Goal: Task Accomplishment & Management: Complete application form

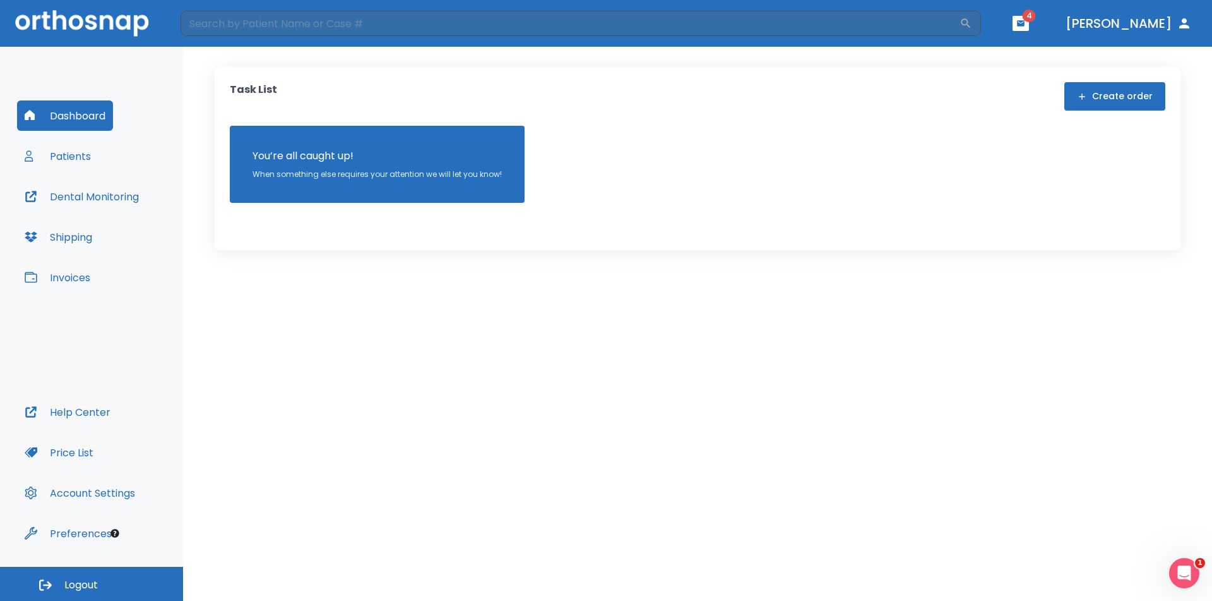
click at [1025, 22] on icon "button" at bounding box center [1021, 23] width 8 height 6
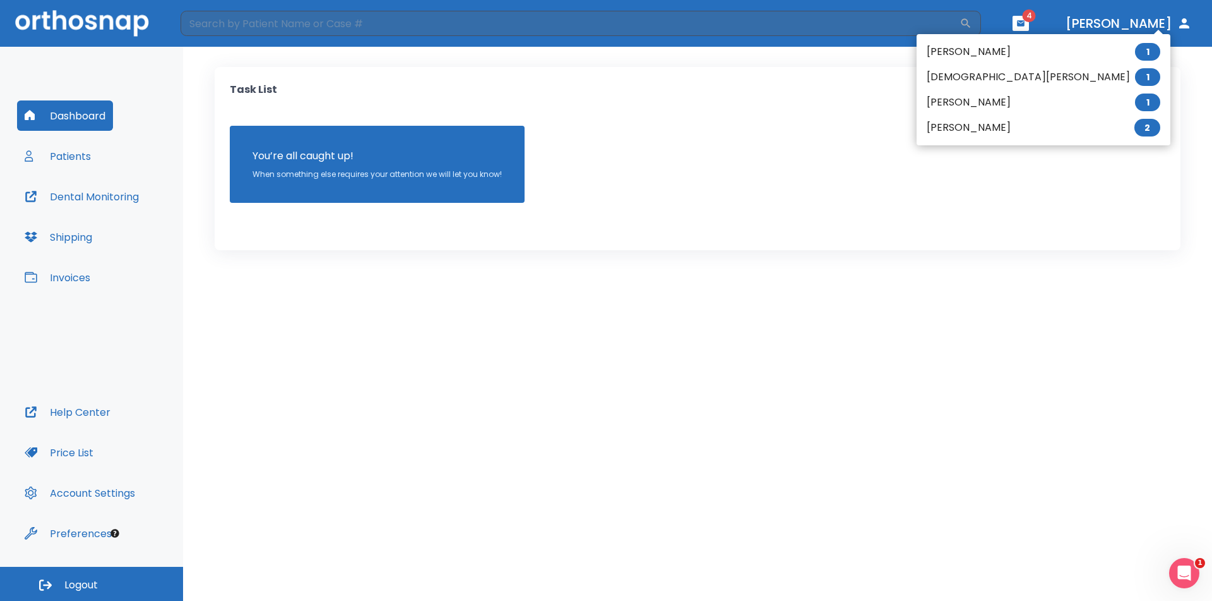
click at [966, 128] on li "Joe Heald 2" at bounding box center [1044, 127] width 254 height 25
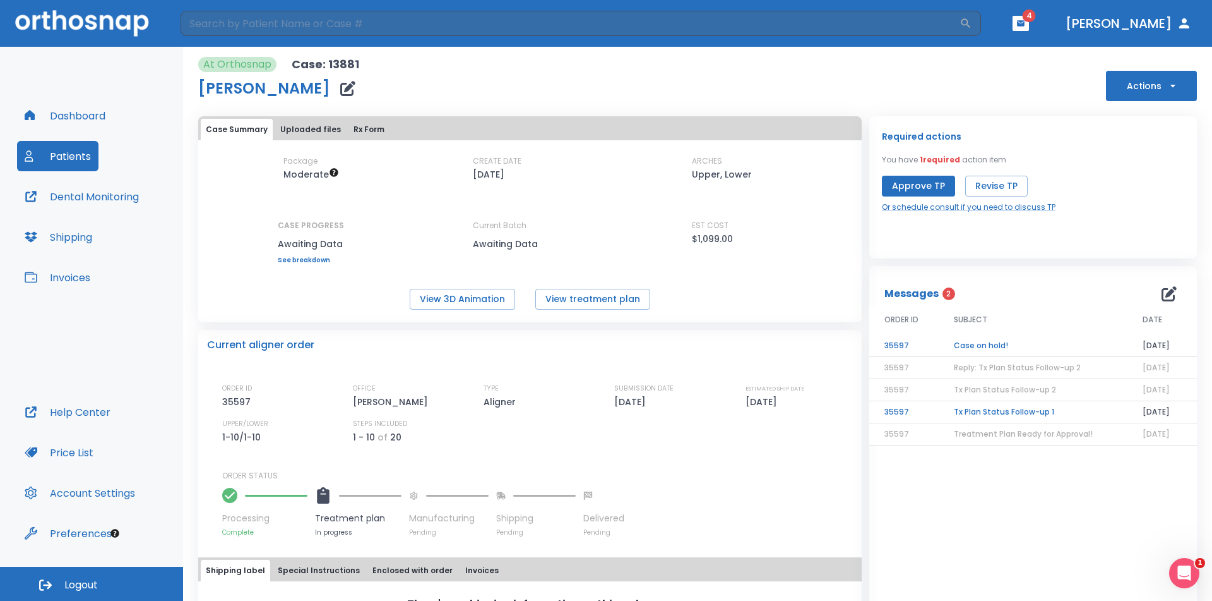
click at [995, 342] on td "Case on hold!" at bounding box center [1033, 346] width 189 height 22
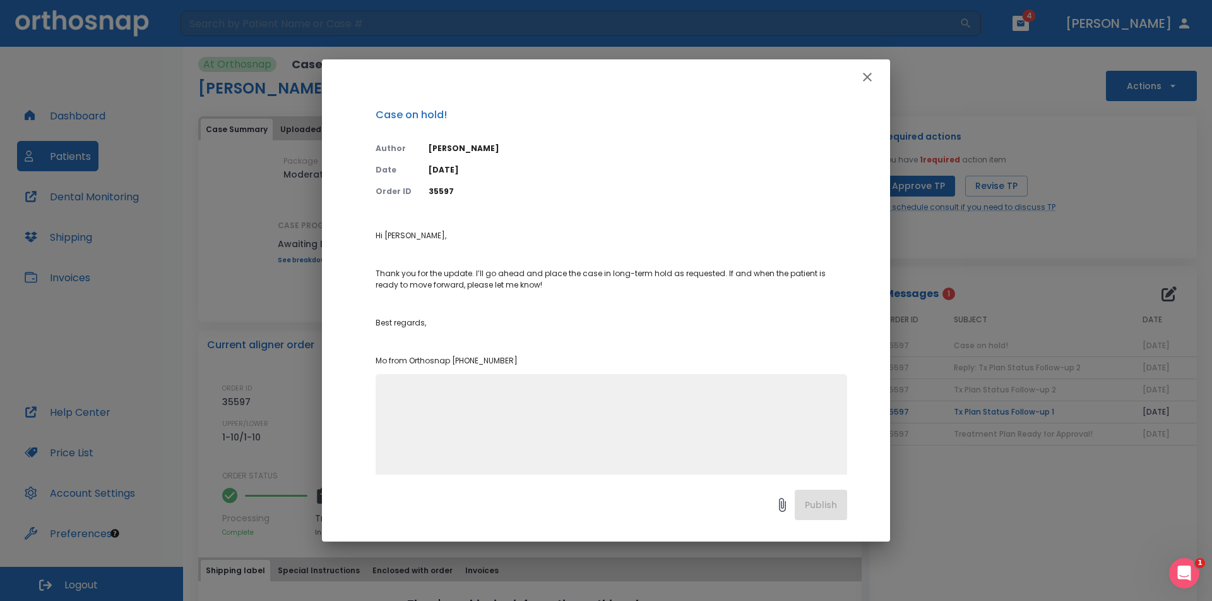
click at [867, 69] on icon "button" at bounding box center [867, 76] width 15 height 15
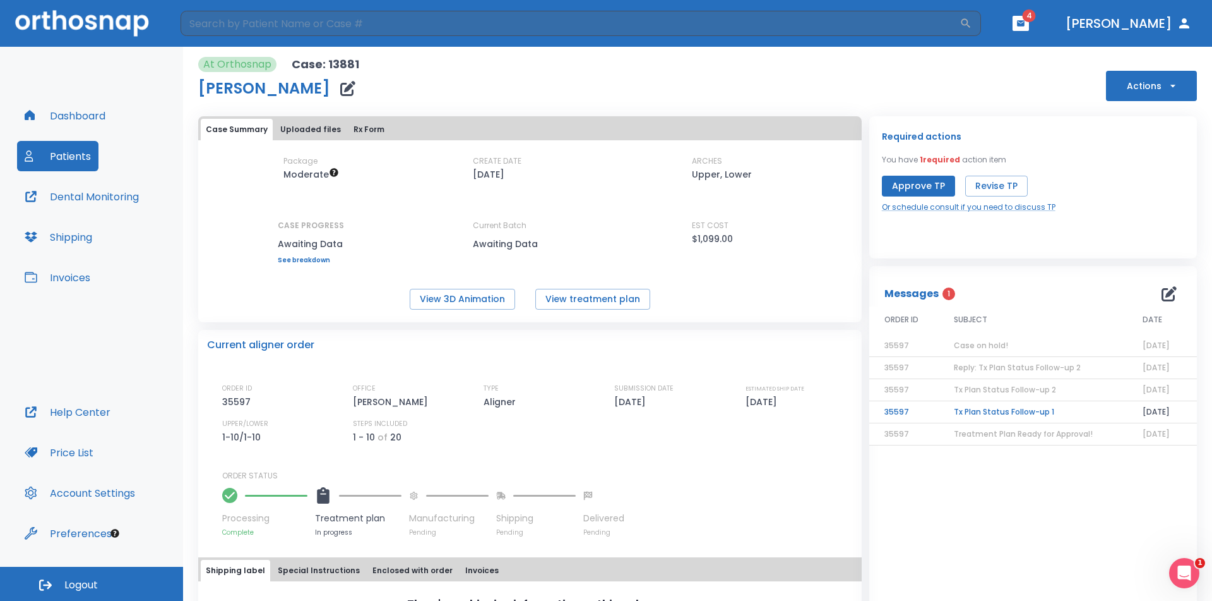
click at [991, 409] on td "Tx Plan Status Follow-up 1" at bounding box center [1033, 412] width 189 height 22
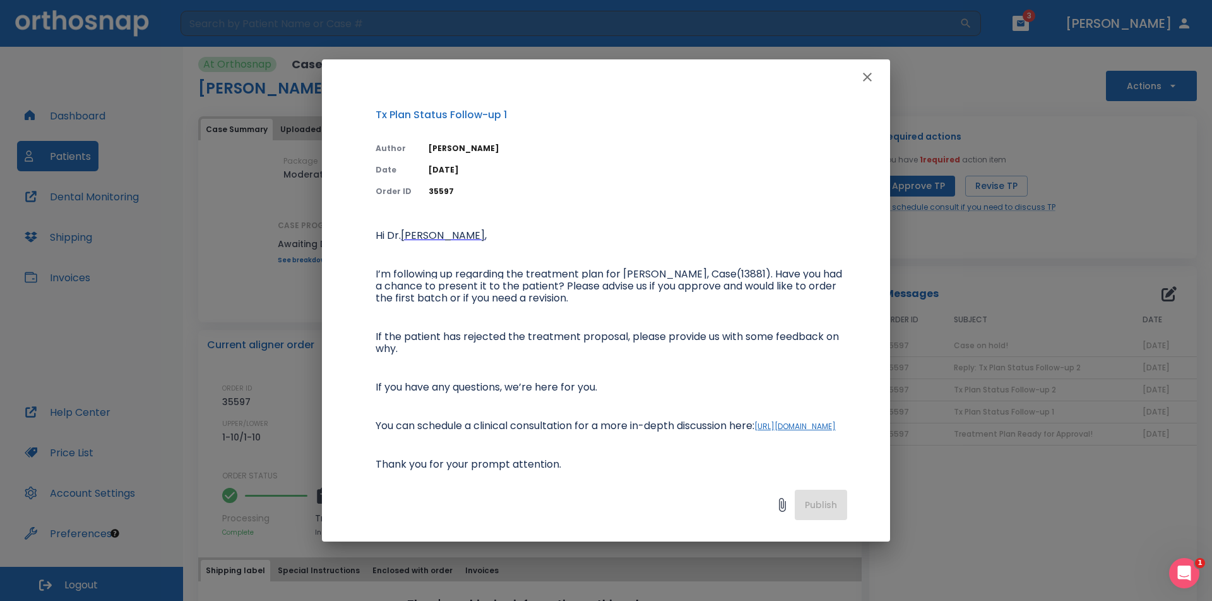
click at [870, 81] on icon "button" at bounding box center [867, 76] width 15 height 15
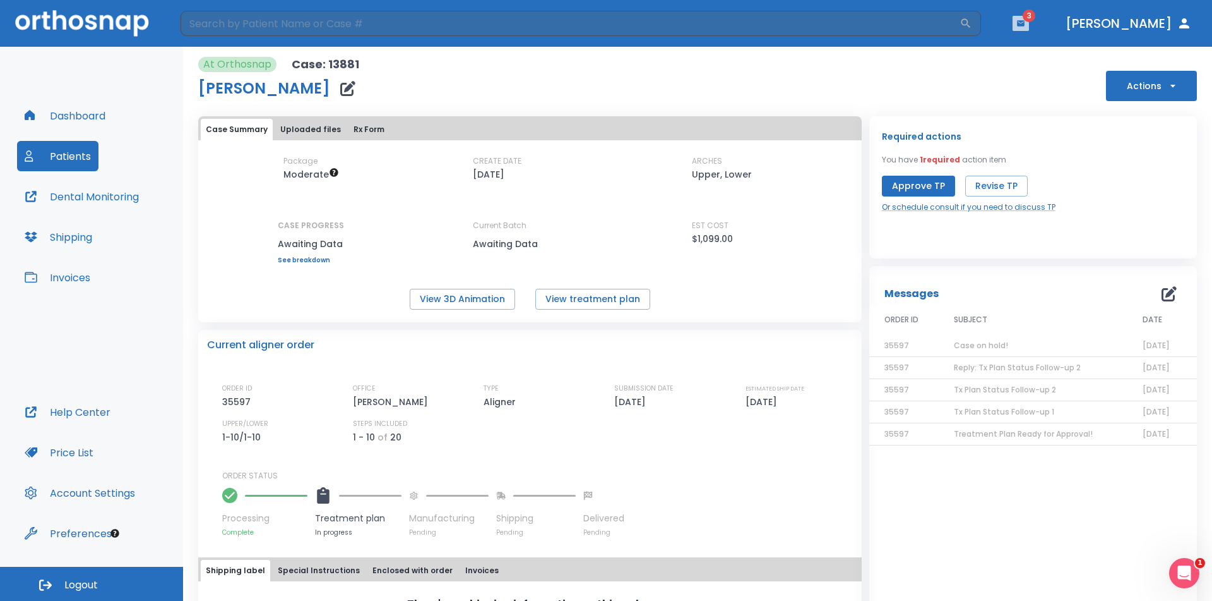
click at [1025, 21] on icon "button" at bounding box center [1021, 23] width 8 height 6
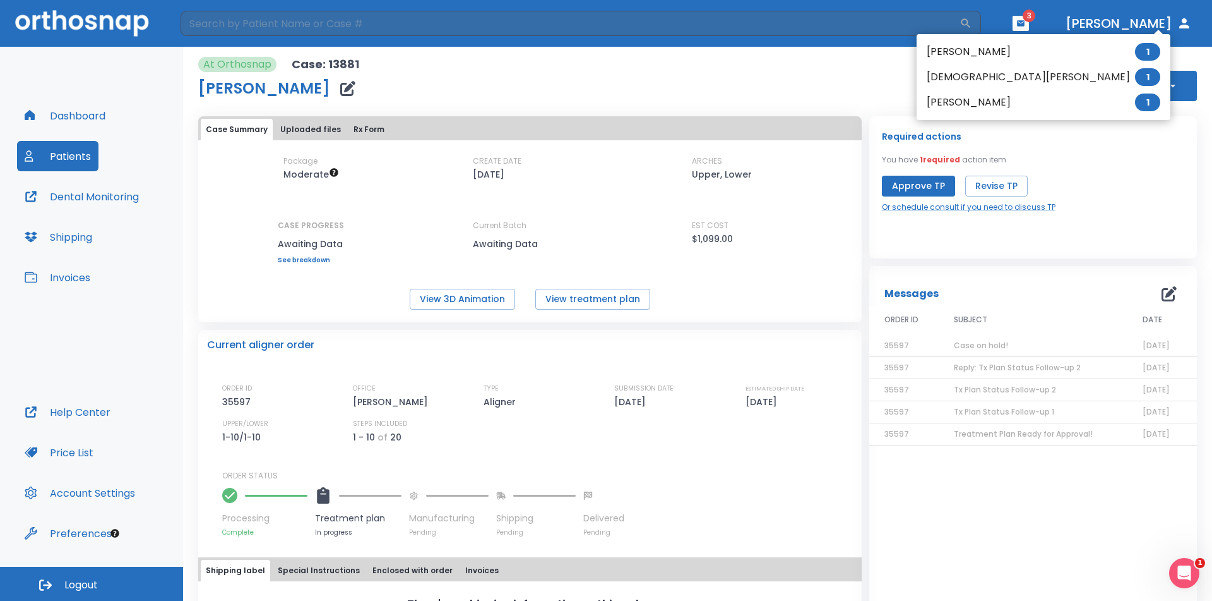
click at [969, 75] on li "Kristen Blow 1" at bounding box center [1044, 76] width 254 height 25
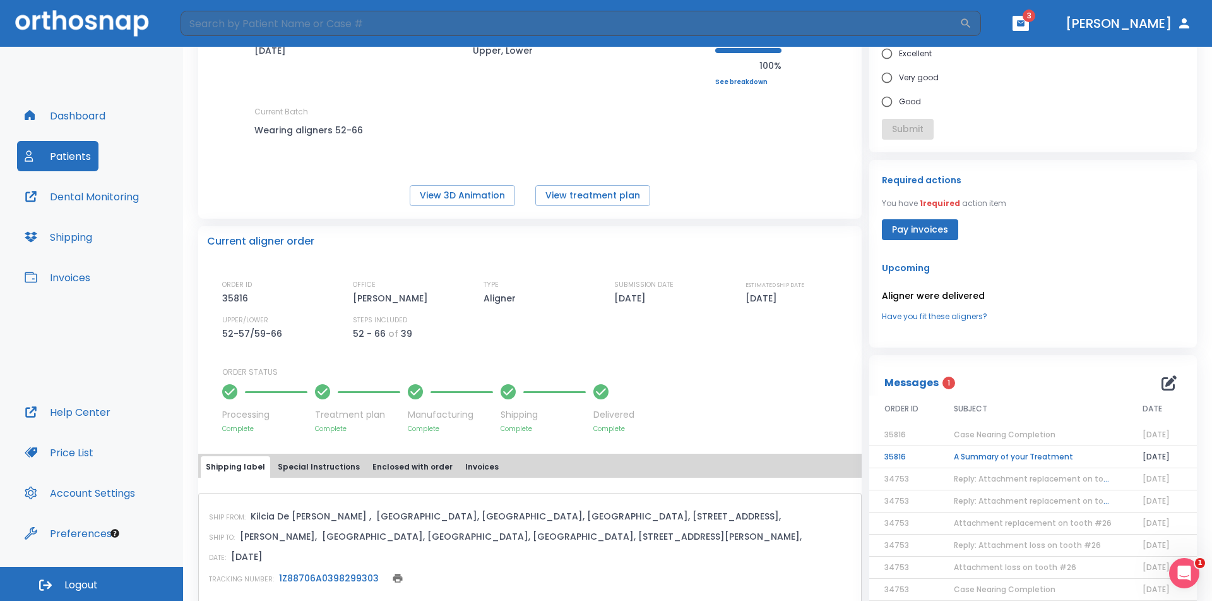
scroll to position [126, 0]
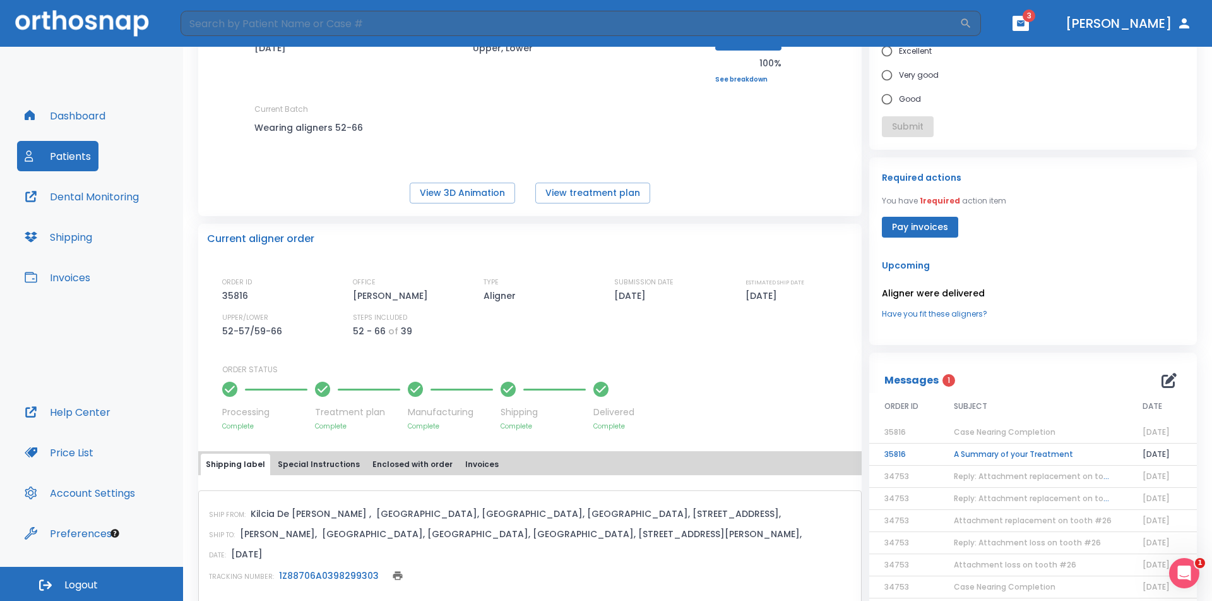
click at [1000, 448] on td "A Summary of your Treatment" at bounding box center [1033, 454] width 189 height 22
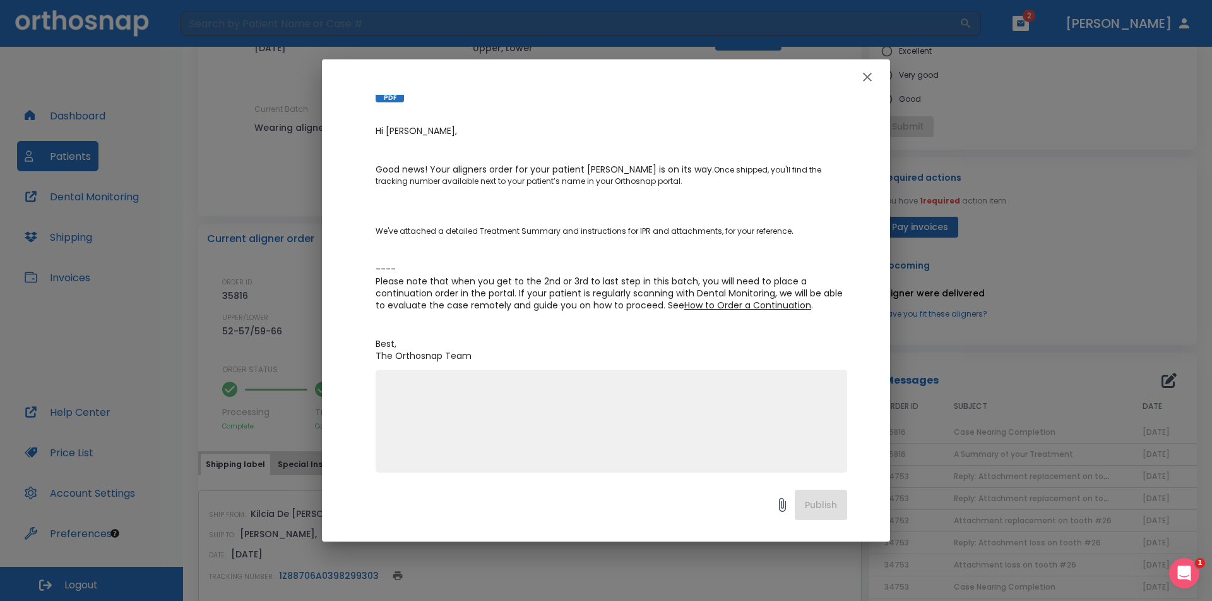
scroll to position [144, 0]
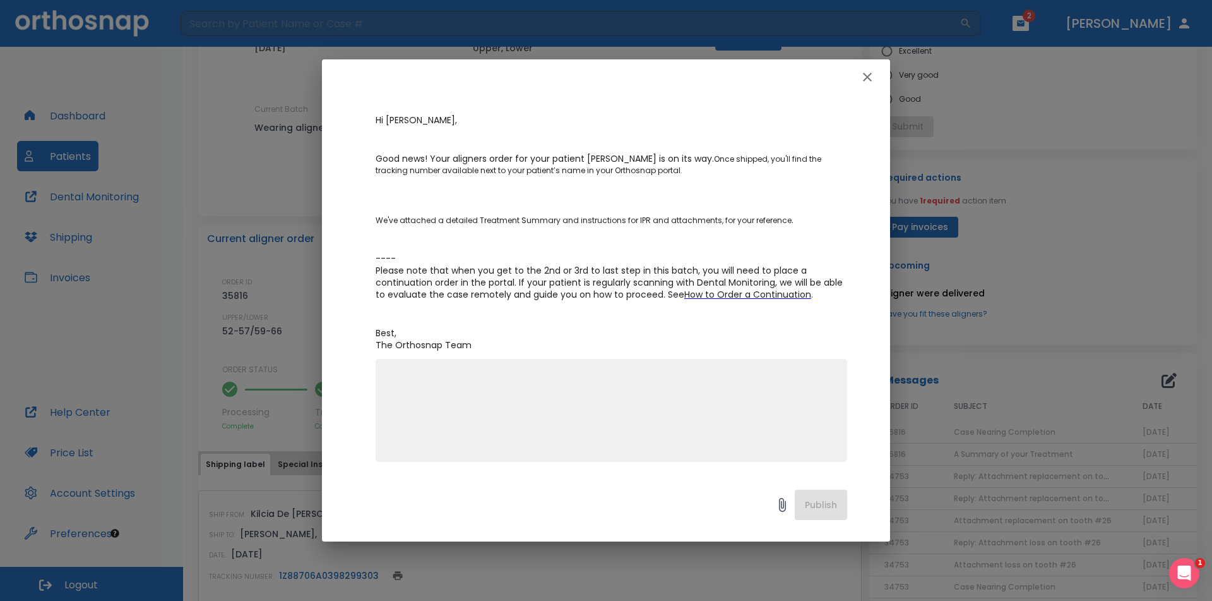
click at [863, 76] on icon "button" at bounding box center [867, 76] width 15 height 15
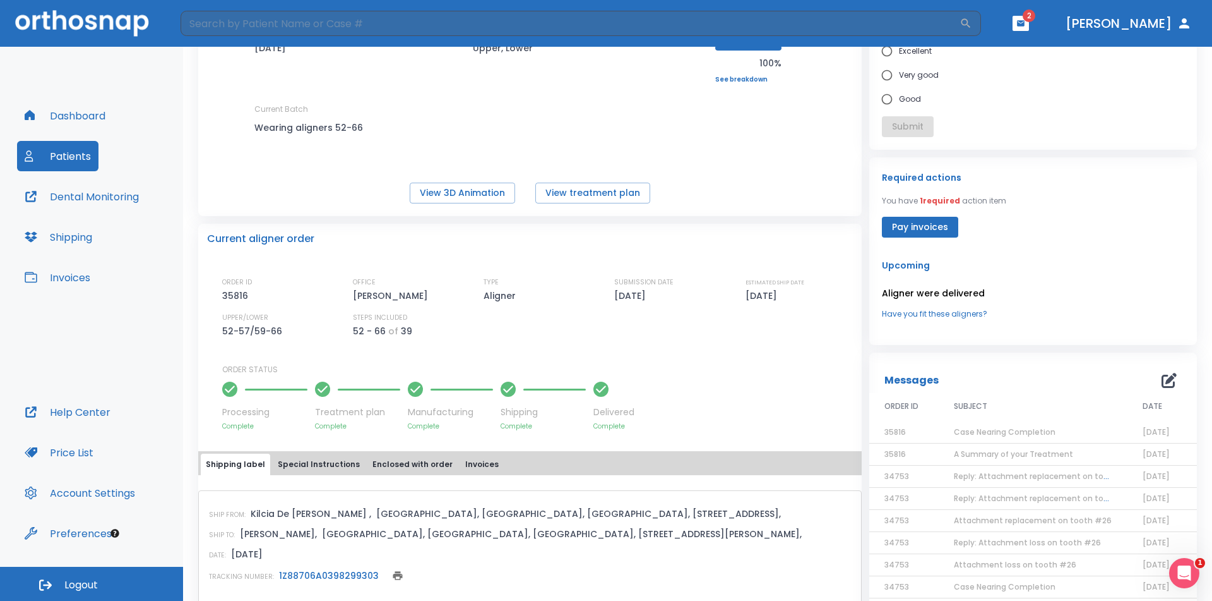
click at [996, 428] on span "Case Nearing Completion" at bounding box center [1005, 431] width 102 height 11
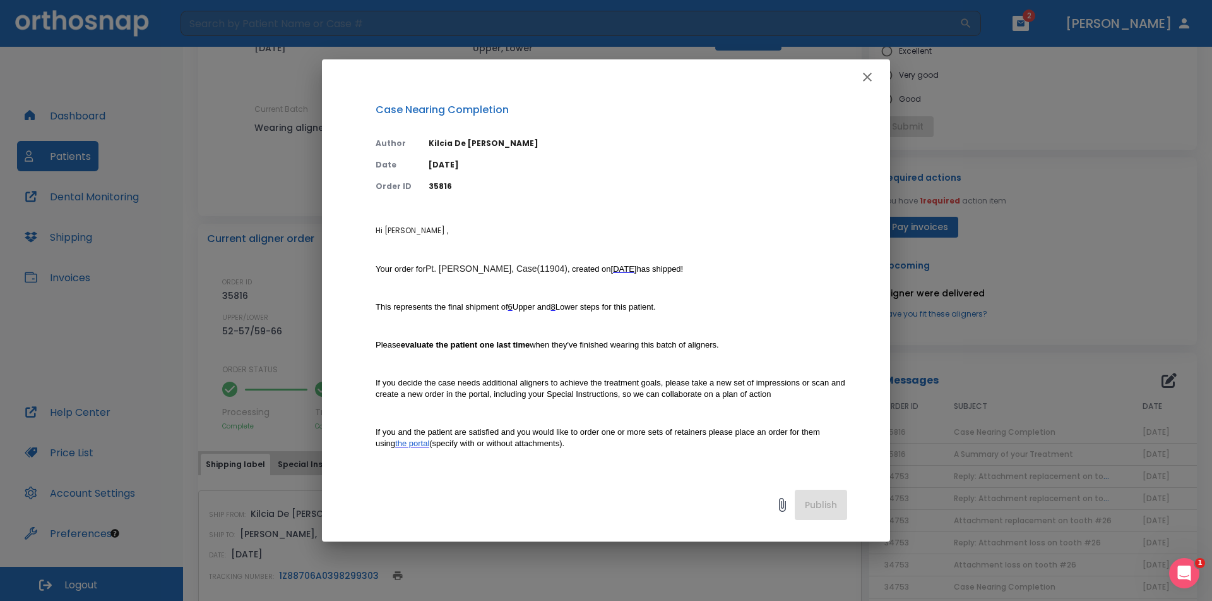
scroll to position [1, 0]
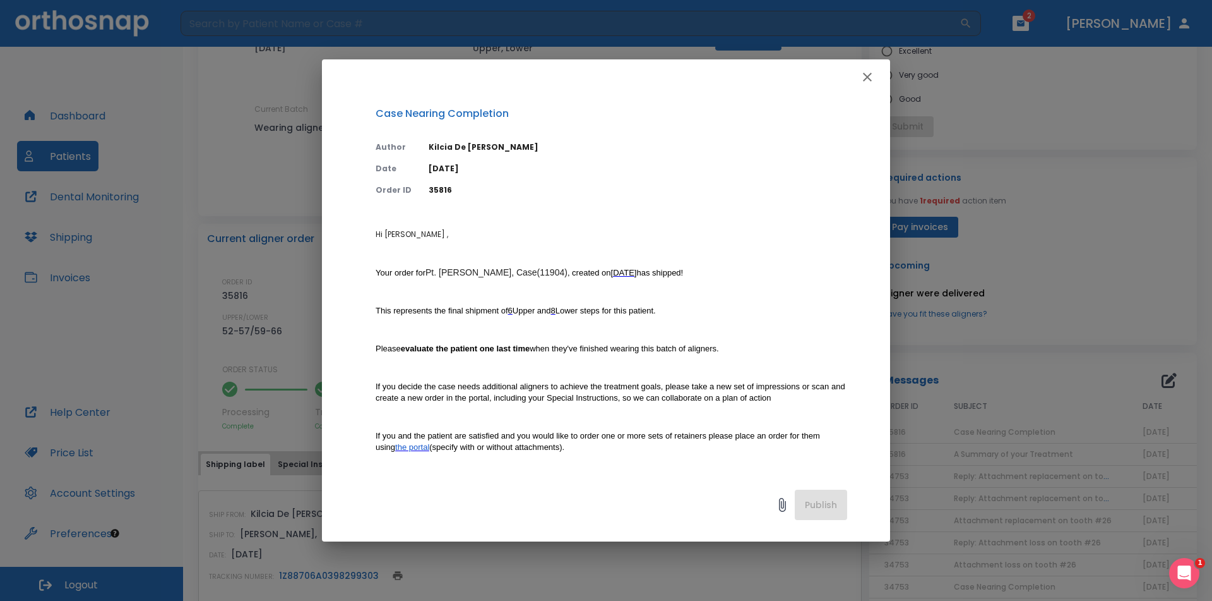
click at [864, 74] on icon "button" at bounding box center [867, 77] width 9 height 9
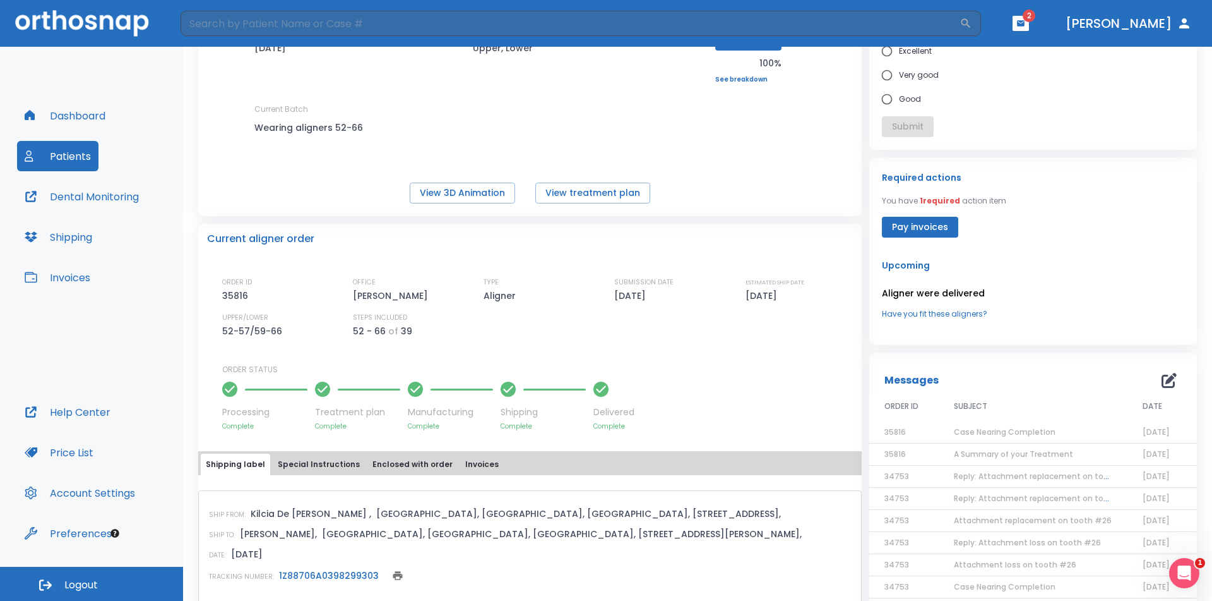
click at [1026, 27] on icon "button" at bounding box center [1021, 23] width 9 height 9
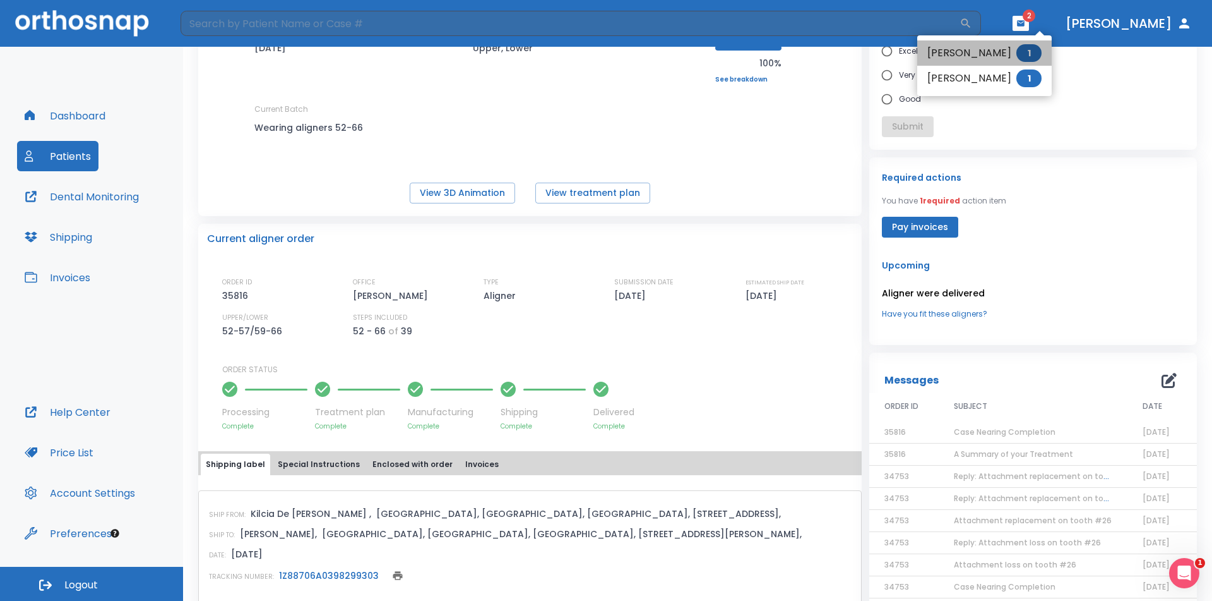
click at [1000, 56] on li "Mary Lou Beaulieu 1" at bounding box center [985, 52] width 135 height 25
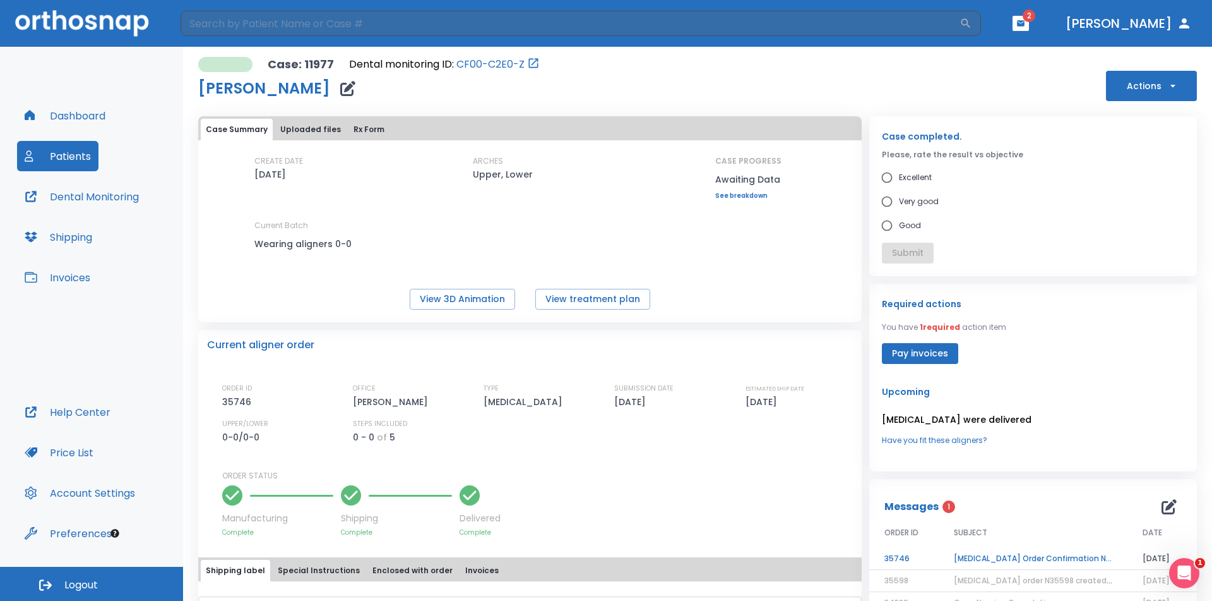
click at [1002, 556] on td "Retainer Order Confirmation N35746" at bounding box center [1033, 558] width 189 height 22
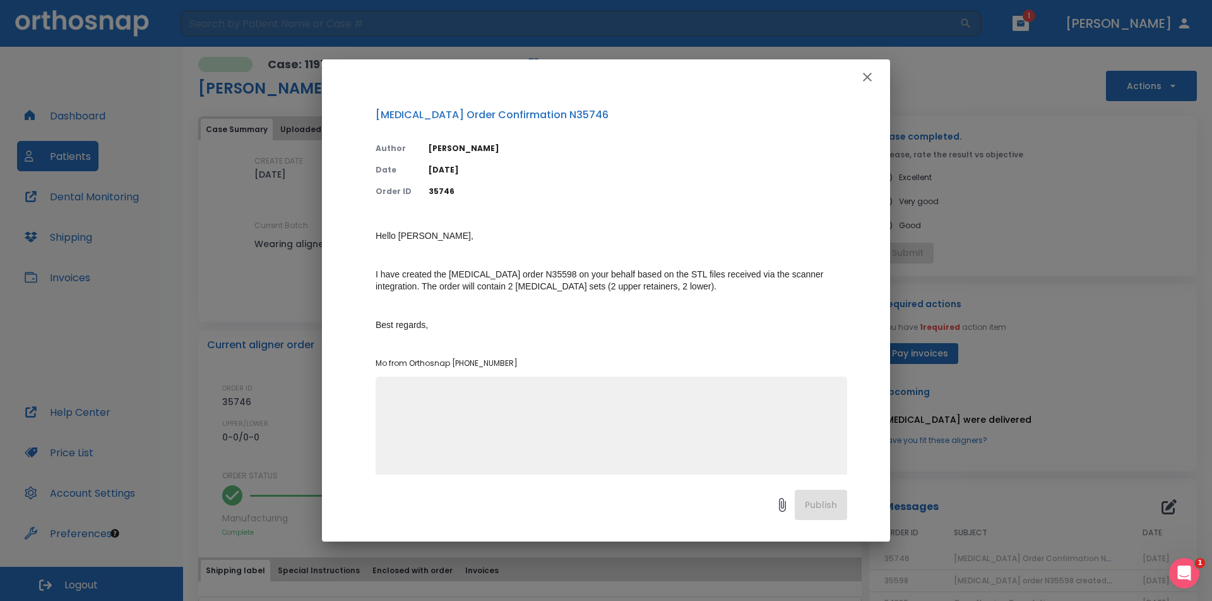
click at [872, 75] on icon "button" at bounding box center [867, 76] width 15 height 15
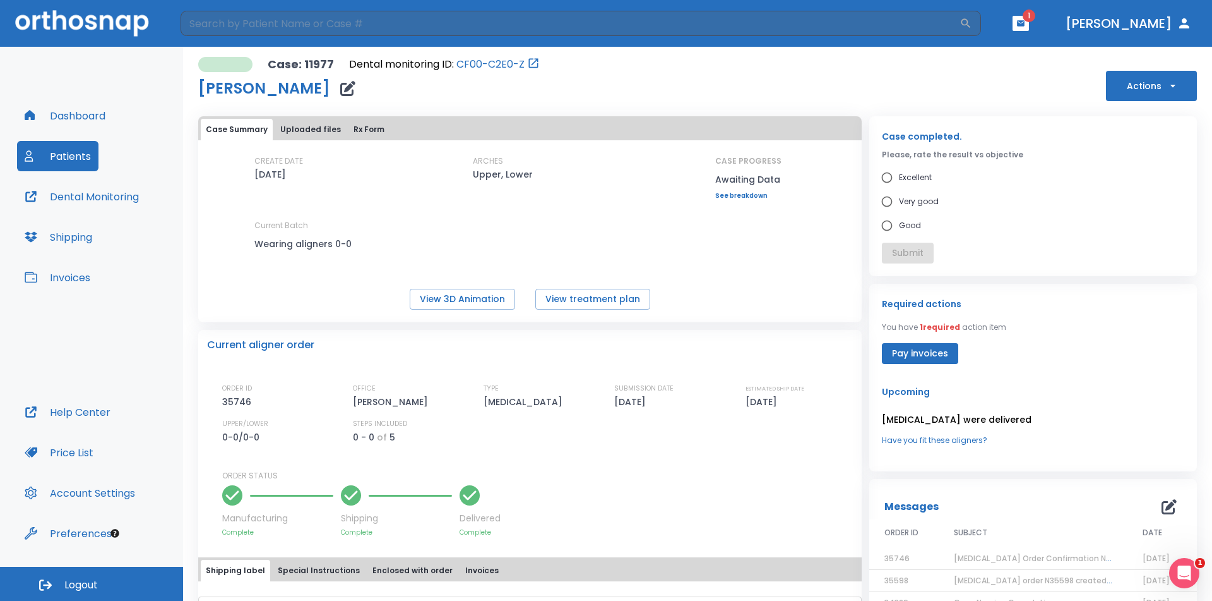
click at [1036, 18] on span "1" at bounding box center [1029, 15] width 13 height 13
click at [1029, 29] on button "button" at bounding box center [1021, 23] width 16 height 15
click at [1028, 56] on li "Chelsey Obuchowski 1" at bounding box center [988, 56] width 135 height 25
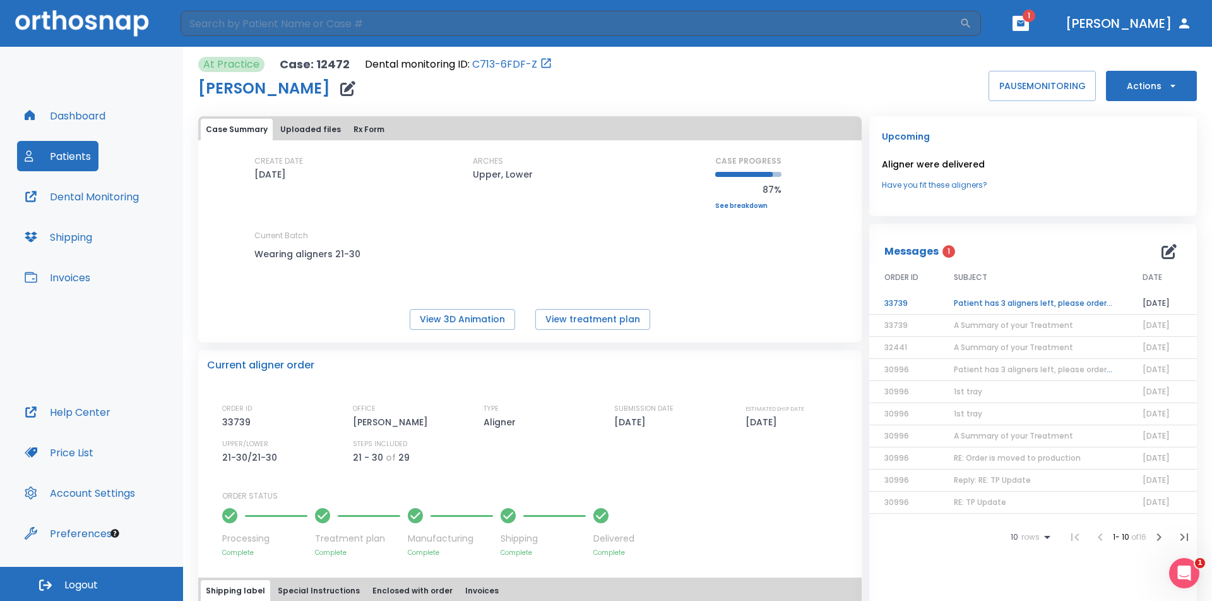
click at [1017, 303] on td "Patient has 3 aligners left, please order next set!" at bounding box center [1033, 303] width 189 height 22
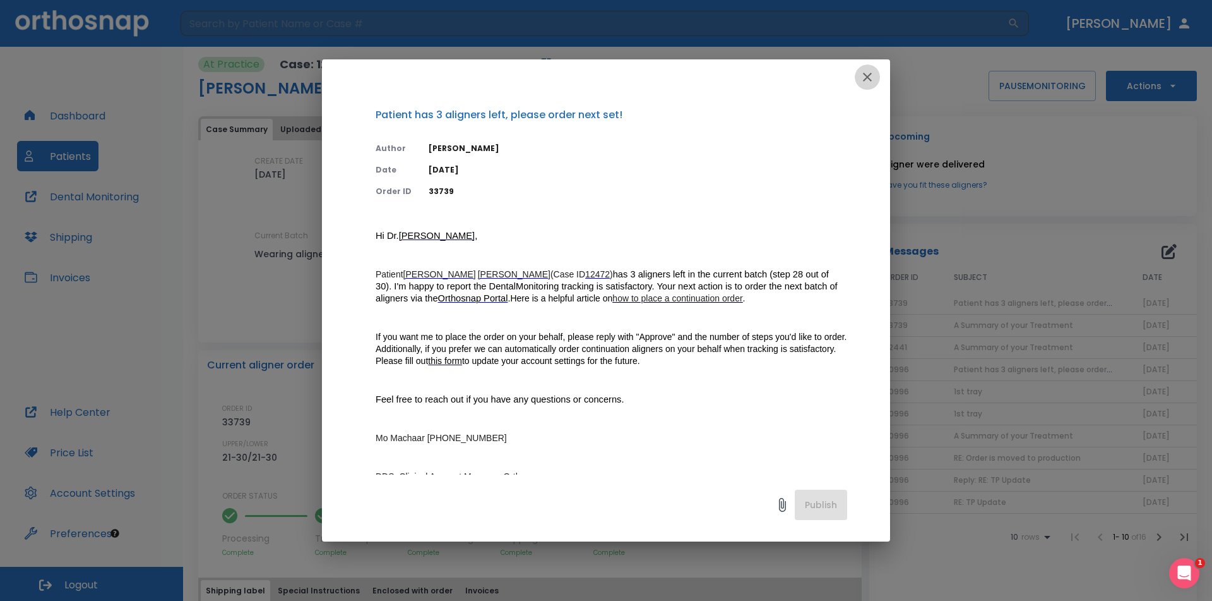
click at [873, 75] on icon "button" at bounding box center [867, 76] width 15 height 15
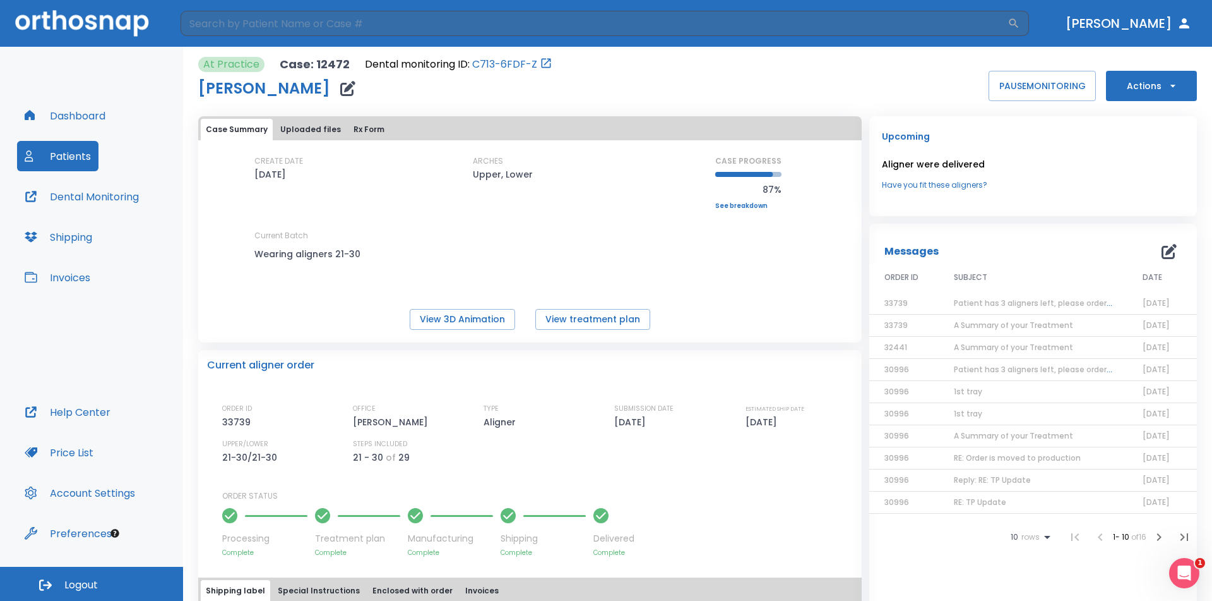
click at [1157, 80] on button "Actions" at bounding box center [1151, 86] width 91 height 30
click at [1152, 181] on p "Order Next Aligners" at bounding box center [1143, 184] width 71 height 11
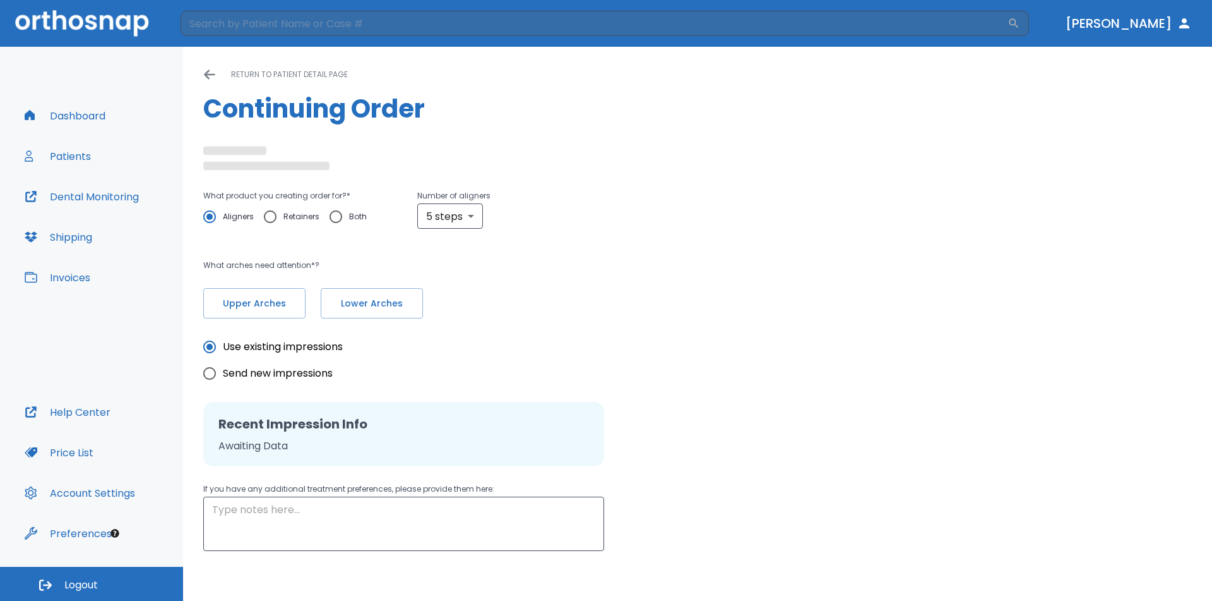
type input "10"
type textarea "No Monitoring"
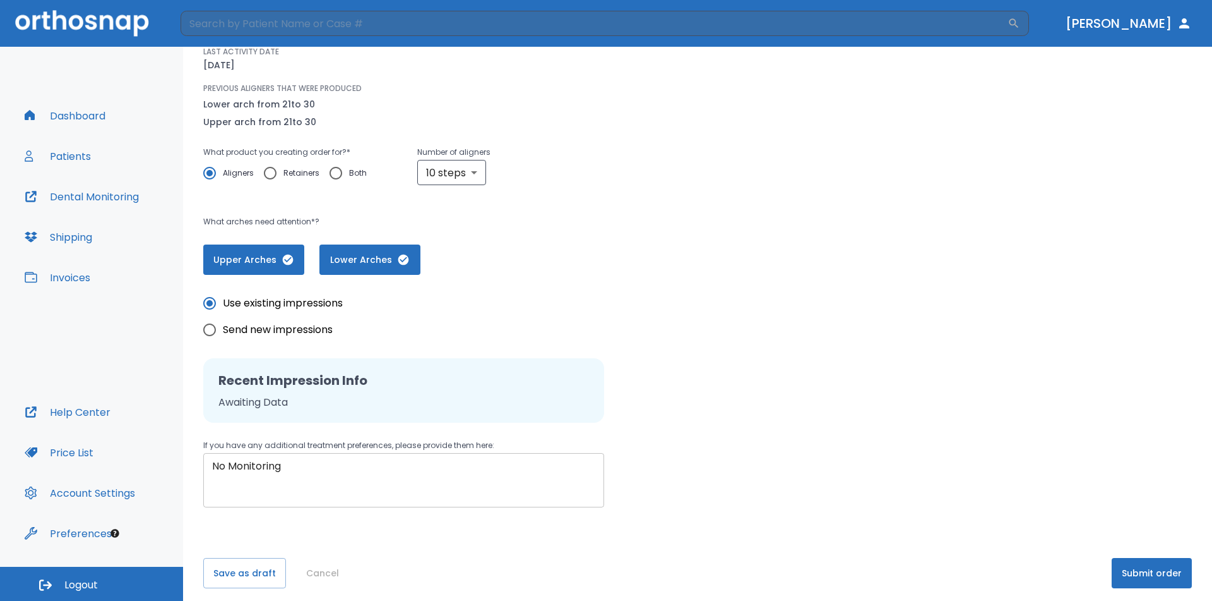
scroll to position [137, 0]
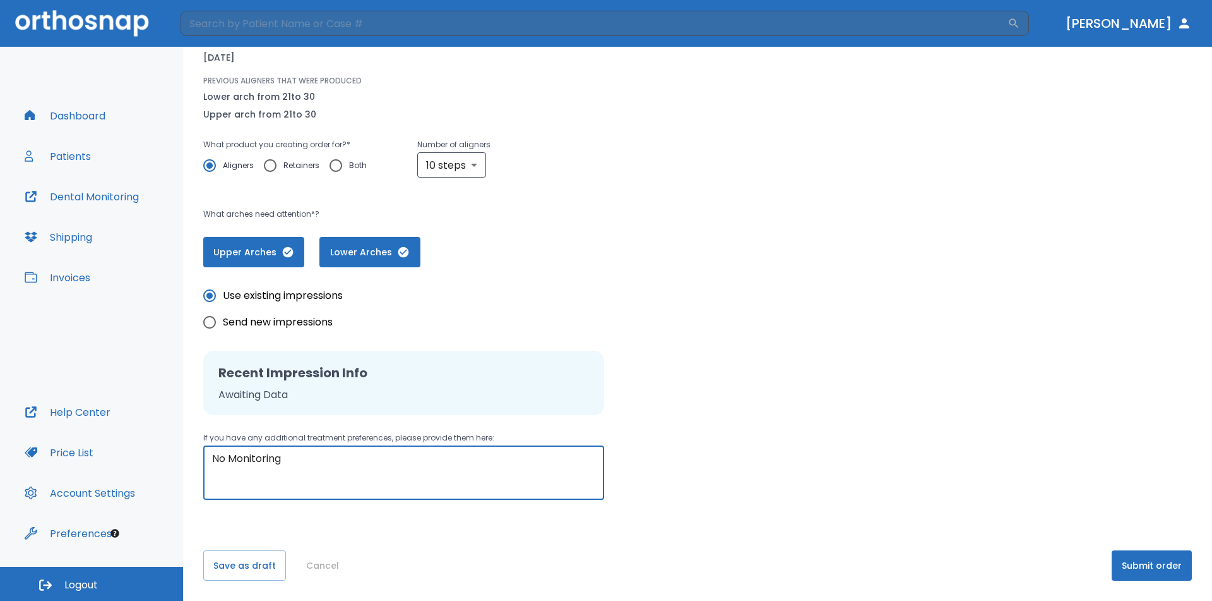
drag, startPoint x: 228, startPoint y: 455, endPoint x: 111, endPoint y: 455, distance: 116.8
click at [111, 455] on div "Dashboard Patients Dental Monitoring Shipping Invoices Help Center Price List A…" at bounding box center [606, 324] width 1212 height 554
click at [1144, 562] on button "Submit order" at bounding box center [1152, 565] width 80 height 30
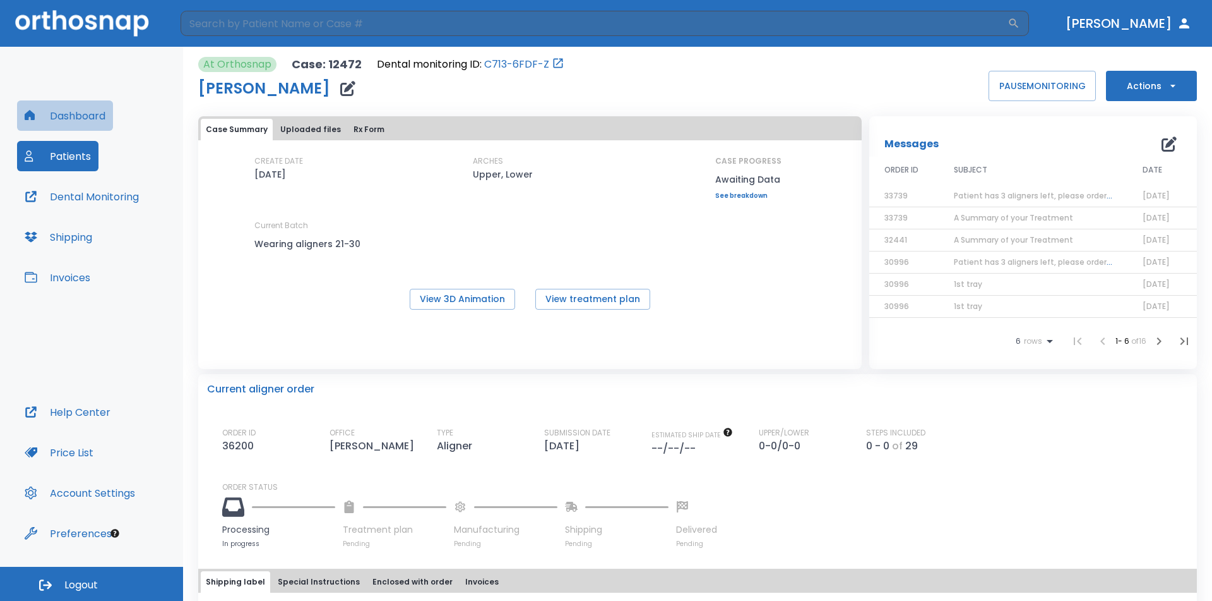
click at [63, 117] on button "Dashboard" at bounding box center [65, 115] width 96 height 30
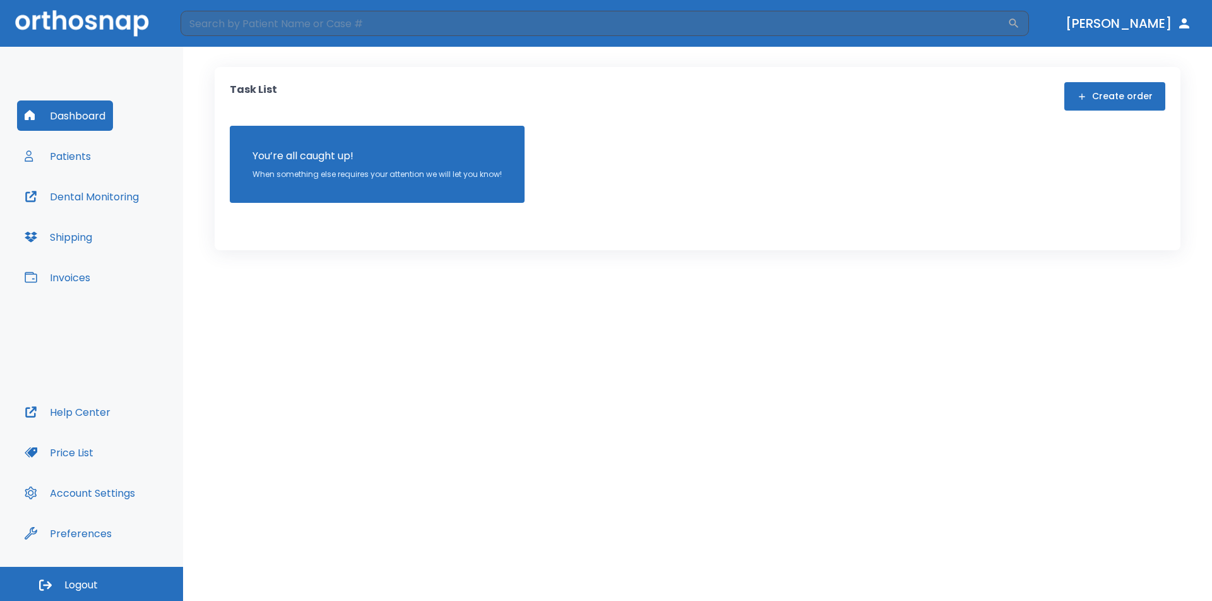
click at [85, 157] on button "Patients" at bounding box center [57, 156] width 81 height 30
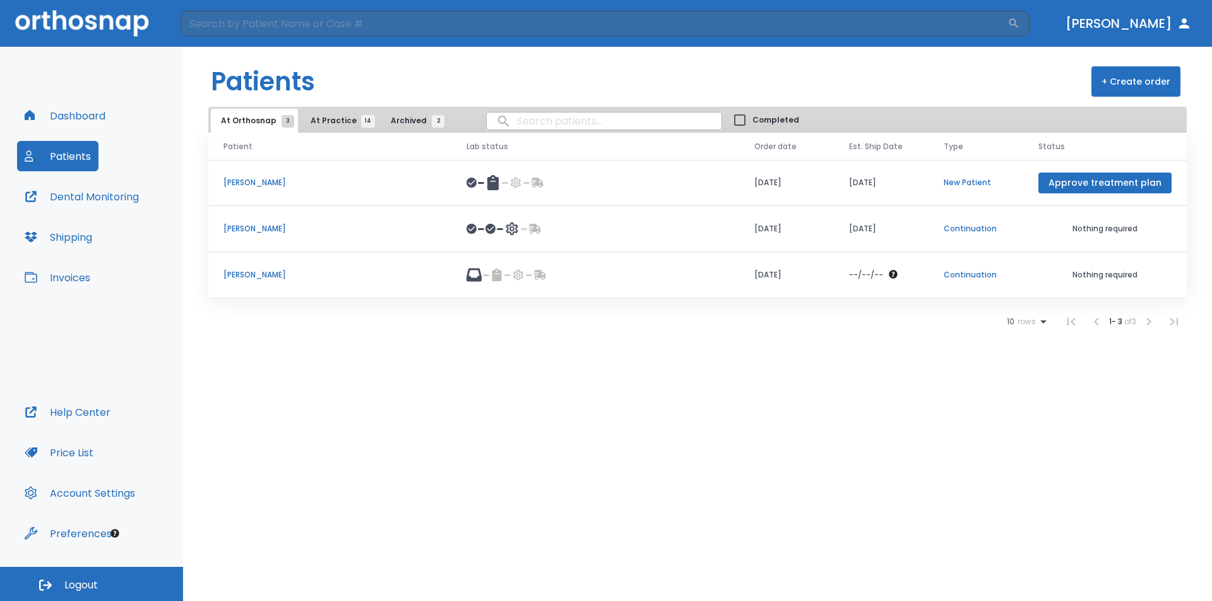
click at [234, 231] on p "david Shanks" at bounding box center [330, 228] width 213 height 11
